Goal: Task Accomplishment & Management: Use online tool/utility

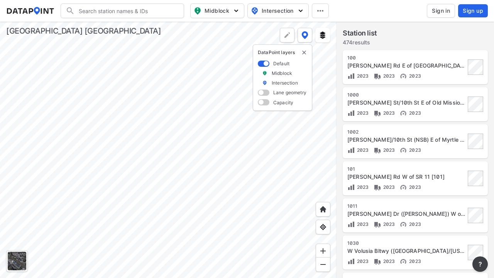
click at [435, 9] on span "Sign in" at bounding box center [441, 11] width 18 height 8
click at [441, 11] on span "Sign in" at bounding box center [441, 11] width 18 height 8
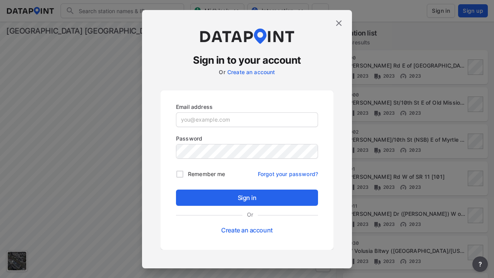
click at [228, 121] on input "email" at bounding box center [246, 120] width 141 height 14
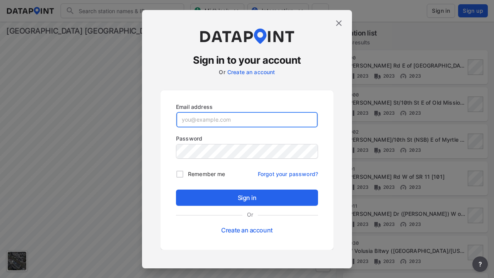
click at [247, 119] on input "email" at bounding box center [246, 119] width 141 height 15
type input "s"
paste input "[EMAIL_ADDRESS][PERSON_NAME][DOMAIN_NAME]"
type input "[EMAIL_ADDRESS][PERSON_NAME][DOMAIN_NAME]"
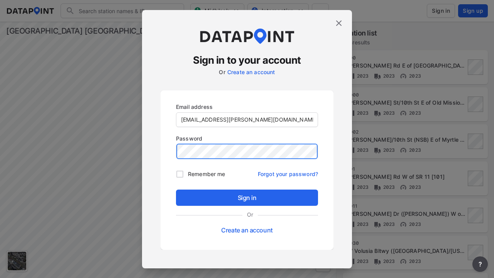
click at [176, 190] on button "Sign in" at bounding box center [247, 198] width 142 height 16
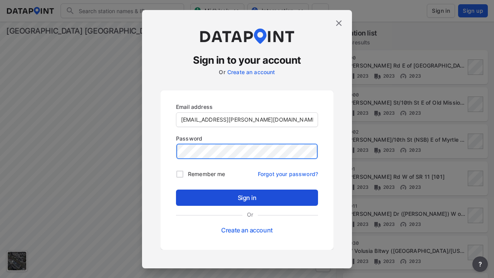
click at [227, 195] on span "Sign in" at bounding box center [247, 197] width 130 height 9
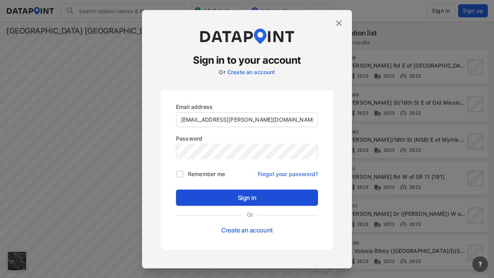
click at [247, 197] on span "Sign in" at bounding box center [247, 197] width 130 height 9
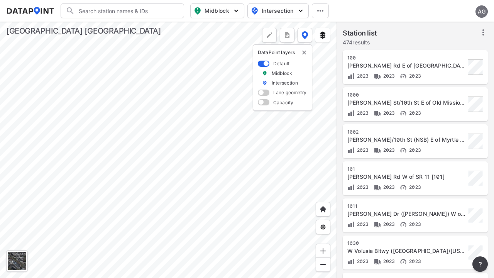
click at [214, 15] on span "Midblock" at bounding box center [217, 10] width 46 height 9
click at [197, 9] on img "button" at bounding box center [197, 10] width 9 height 9
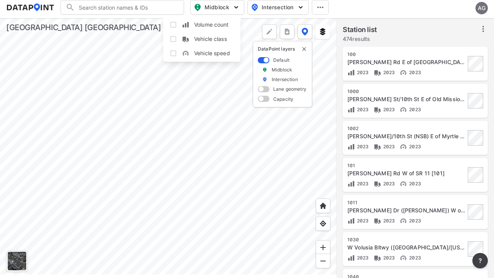
click at [173, 26] on input "Volume count" at bounding box center [174, 25] width 8 height 8
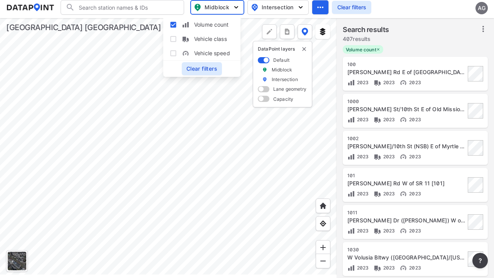
click at [172, 24] on input "Volume count" at bounding box center [174, 25] width 8 height 8
click at [173, 24] on input "Volume count" at bounding box center [174, 25] width 8 height 8
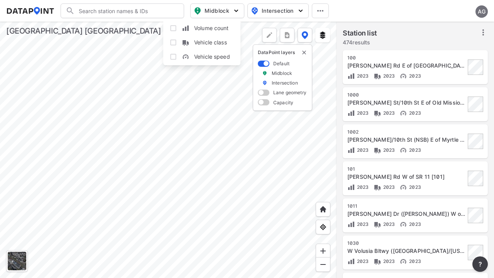
click at [175, 26] on input "Volume count" at bounding box center [174, 28] width 8 height 8
click at [173, 28] on input "Volume count" at bounding box center [174, 28] width 8 height 8
checkbox input "true"
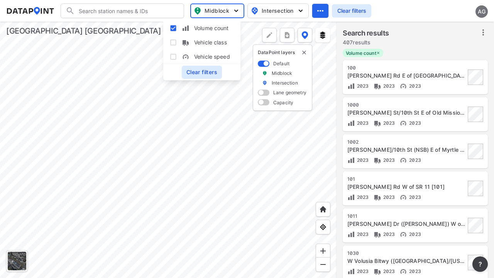
click at [483, 33] on icon at bounding box center [483, 32] width 9 height 9
click at [483, 32] on icon at bounding box center [484, 32] width 2 height 6
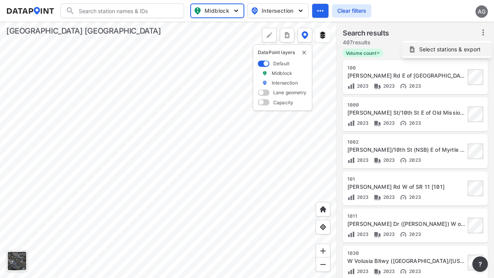
click at [462, 49] on span "Select stations & export" at bounding box center [450, 50] width 62 height 8
click at [450, 49] on span "Select stations & export" at bounding box center [450, 50] width 62 height 8
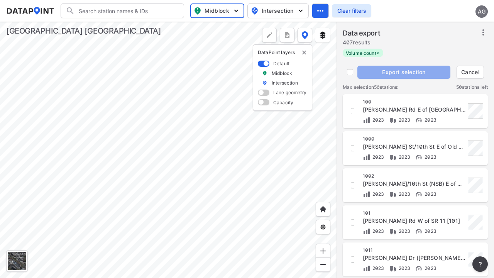
click at [345, 97] on div "[STREET_ADDRESS][PERSON_NAME] [100] 2023 2023 2023" at bounding box center [415, 111] width 145 height 34
click at [415, 111] on div "[PERSON_NAME] Rd E of [GEOGRAPHIC_DATA] [100]" at bounding box center [414, 110] width 103 height 8
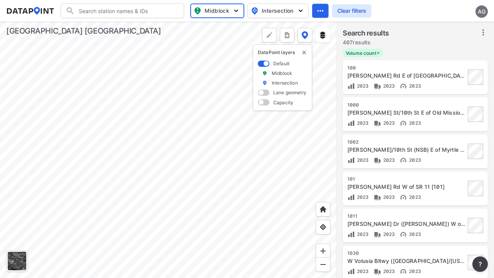
click at [483, 33] on icon at bounding box center [483, 32] width 9 height 9
click at [483, 32] on icon at bounding box center [484, 32] width 2 height 6
click at [457, 49] on span "Select stations & export" at bounding box center [450, 50] width 62 height 8
click at [450, 49] on span "Select stations & export" at bounding box center [450, 50] width 62 height 8
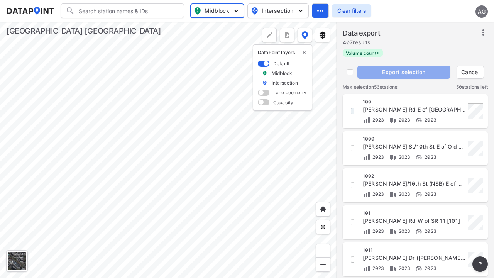
click at [351, 112] on input "decorative checkbox" at bounding box center [354, 111] width 13 height 13
click at [354, 111] on input "decorative checkbox" at bounding box center [354, 111] width 13 height 13
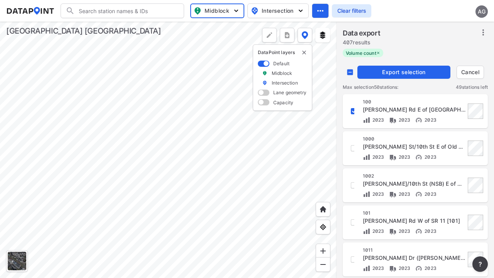
click at [351, 110] on input "decorative checkbox" at bounding box center [354, 111] width 13 height 13
click at [354, 111] on input "decorative checkbox" at bounding box center [354, 111] width 13 height 13
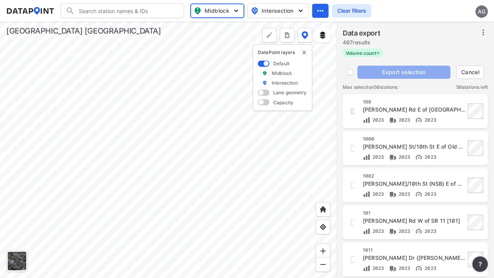
click at [351, 110] on input "decorative checkbox" at bounding box center [354, 111] width 13 height 13
click at [354, 111] on input "decorative checkbox" at bounding box center [354, 111] width 13 height 13
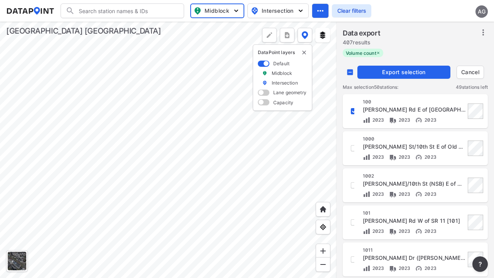
click at [351, 110] on input "decorative checkbox" at bounding box center [354, 111] width 13 height 13
click at [354, 111] on input "decorative checkbox" at bounding box center [354, 111] width 13 height 13
checkbox input "false"
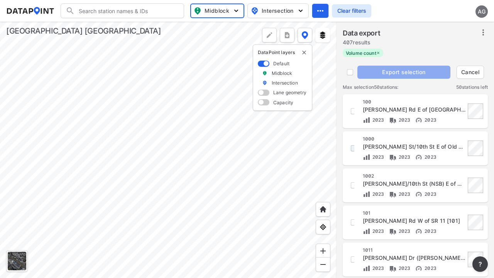
click at [353, 147] on input "decorative checkbox" at bounding box center [354, 148] width 13 height 13
click at [354, 148] on input "decorative checkbox" at bounding box center [354, 148] width 13 height 13
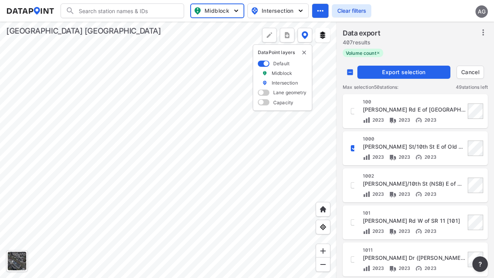
click at [353, 147] on input "decorative checkbox" at bounding box center [354, 148] width 13 height 13
click at [354, 148] on input "decorative checkbox" at bounding box center [354, 148] width 13 height 13
checkbox input "false"
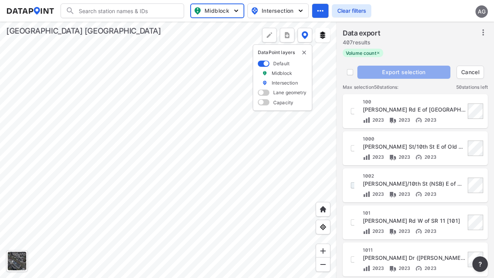
click at [351, 186] on input "decorative checkbox" at bounding box center [354, 185] width 13 height 13
click at [354, 185] on input "decorative checkbox" at bounding box center [354, 185] width 13 height 13
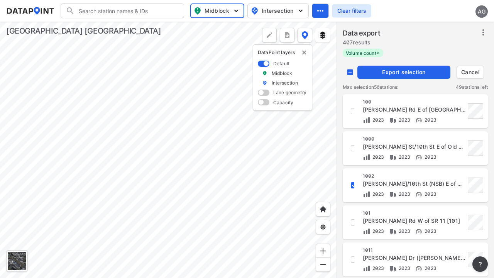
click at [351, 186] on input "decorative checkbox" at bounding box center [354, 185] width 13 height 13
click at [354, 185] on input "decorative checkbox" at bounding box center [354, 185] width 13 height 13
checkbox input "false"
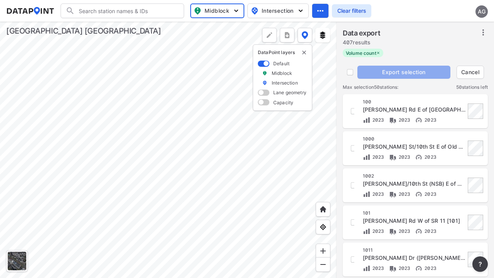
click at [232, 5] on x-pw-glass at bounding box center [247, 139] width 494 height 278
click at [281, 8] on x-pw-glass at bounding box center [247, 139] width 494 height 278
click at [234, 5] on x-pw-glass at bounding box center [247, 139] width 494 height 278
click at [340, 96] on td "[STREET_ADDRESS][PERSON_NAME] [100] 2023 2023 2023" at bounding box center [416, 111] width 158 height 37
